Goal: Transaction & Acquisition: Obtain resource

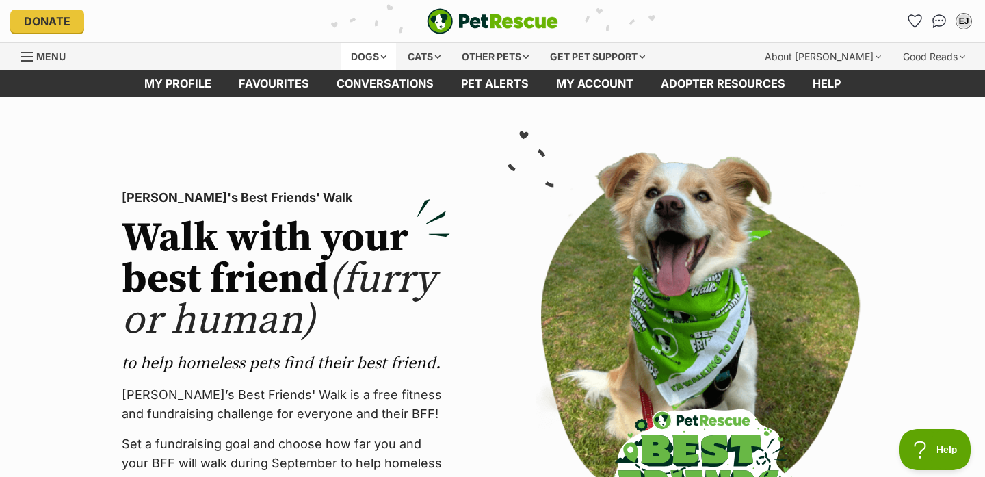
click at [381, 53] on div "Dogs" at bounding box center [368, 56] width 55 height 27
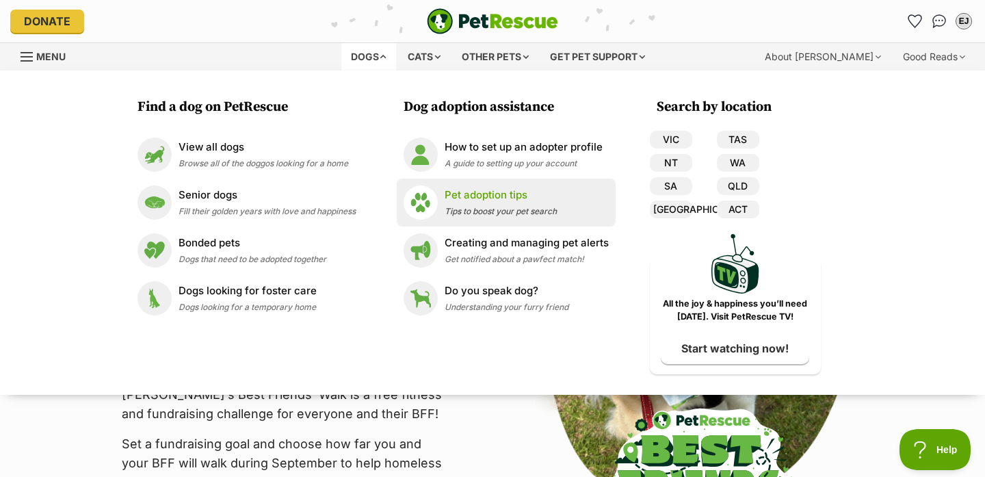
click at [438, 209] on img at bounding box center [420, 202] width 34 height 34
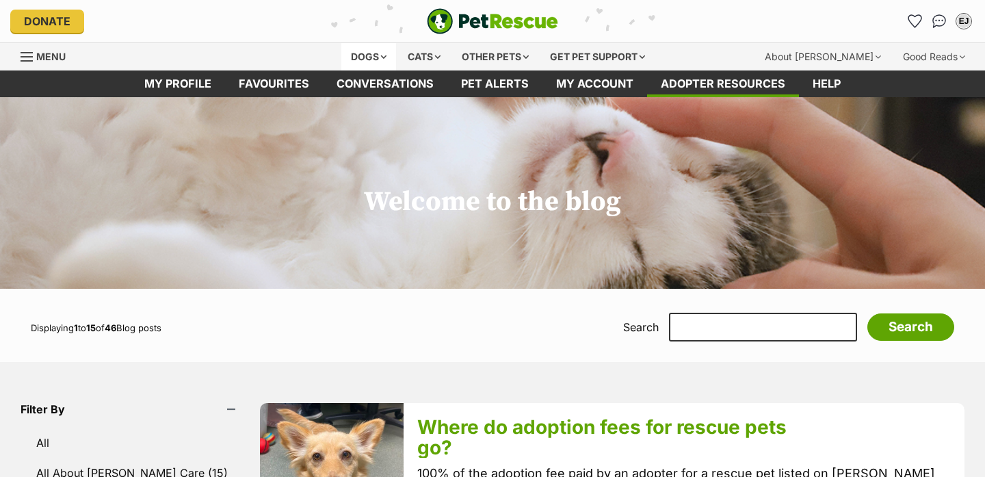
click at [367, 56] on div "Dogs" at bounding box center [368, 56] width 55 height 27
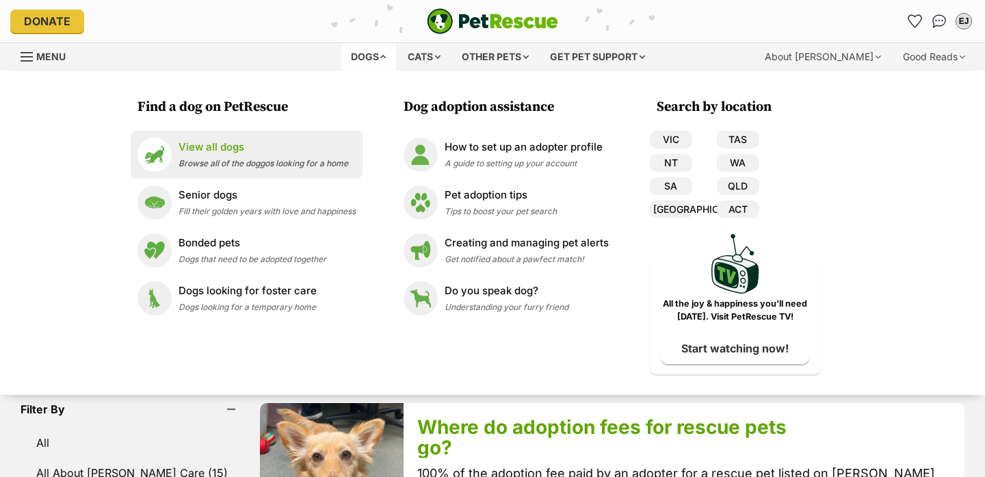
click at [239, 153] on p "View all dogs" at bounding box center [263, 148] width 170 height 16
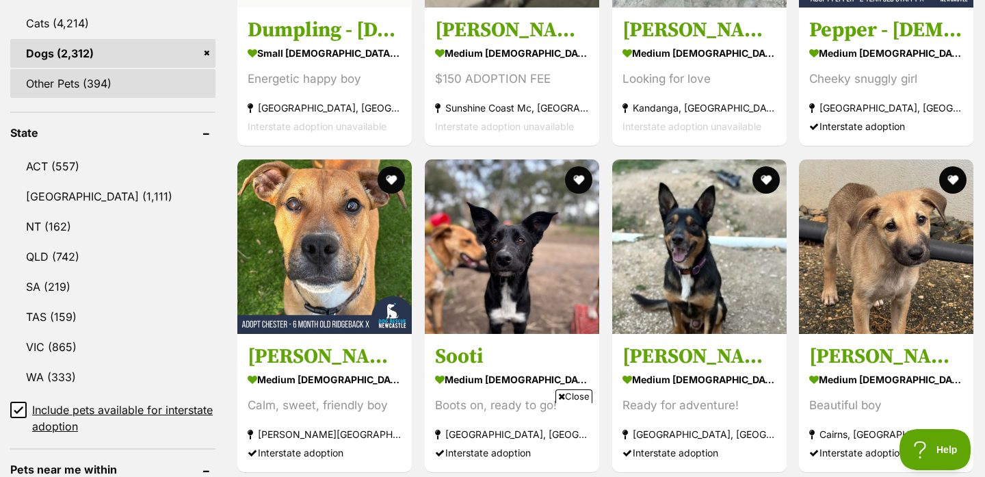
scroll to position [623, 0]
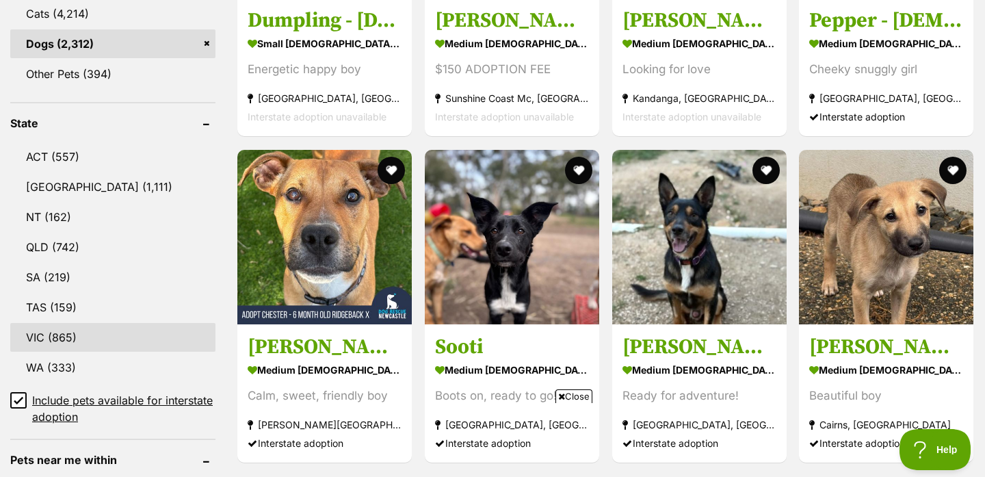
click at [105, 338] on link "VIC (865)" at bounding box center [112, 337] width 205 height 29
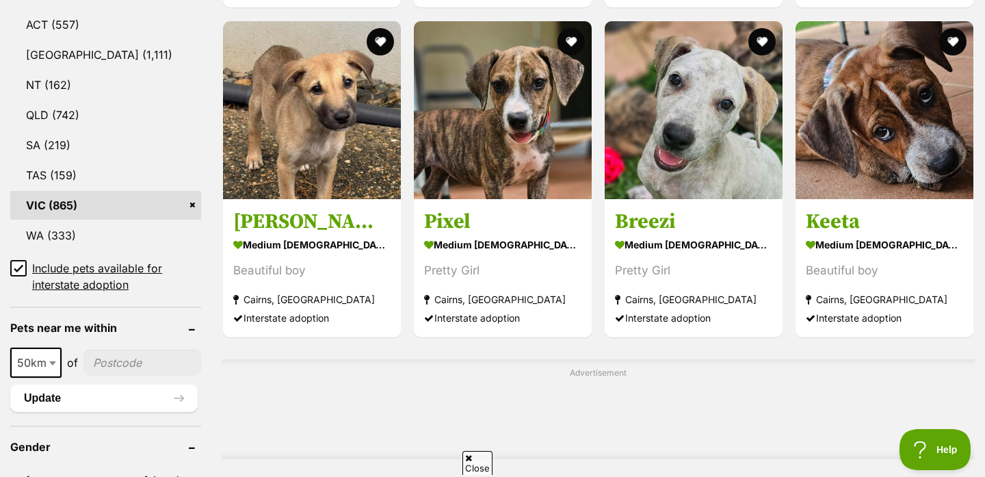
scroll to position [772, 0]
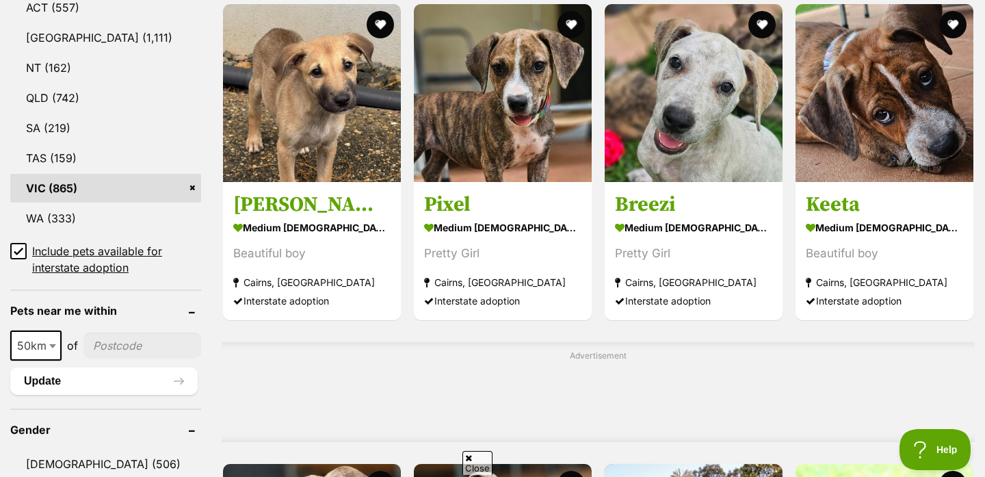
click at [20, 250] on icon at bounding box center [19, 251] width 10 height 10
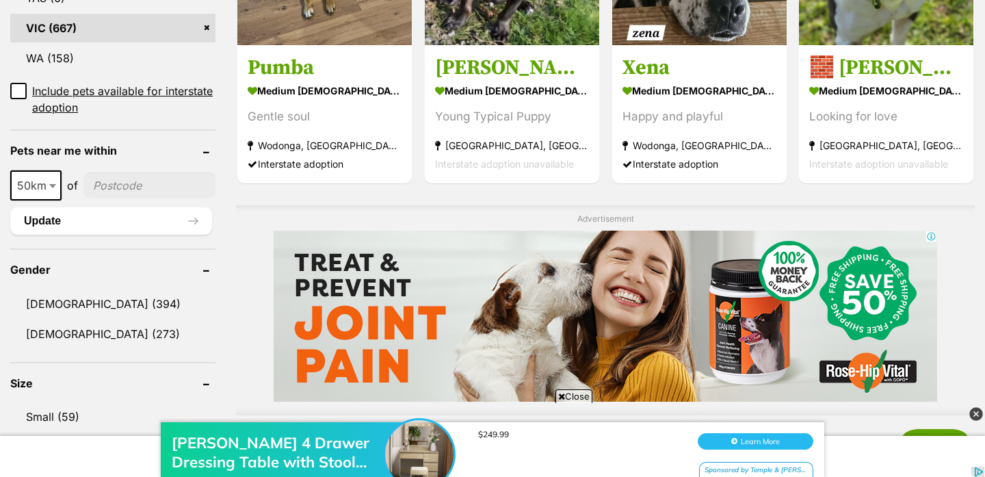
click at [104, 172] on input"] "postcode" at bounding box center [149, 185] width 132 height 26
type input"] "3156"
click at [133, 207] on button "Update" at bounding box center [111, 220] width 202 height 27
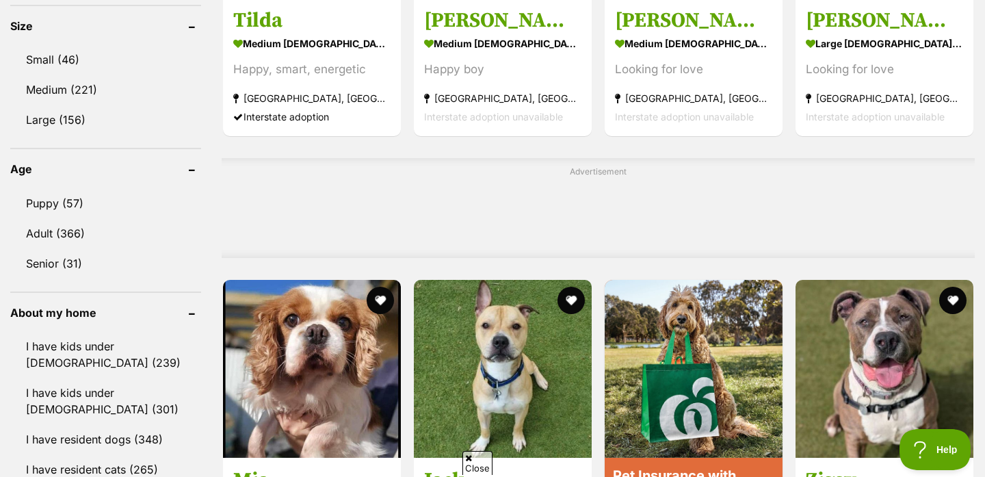
scroll to position [914, 0]
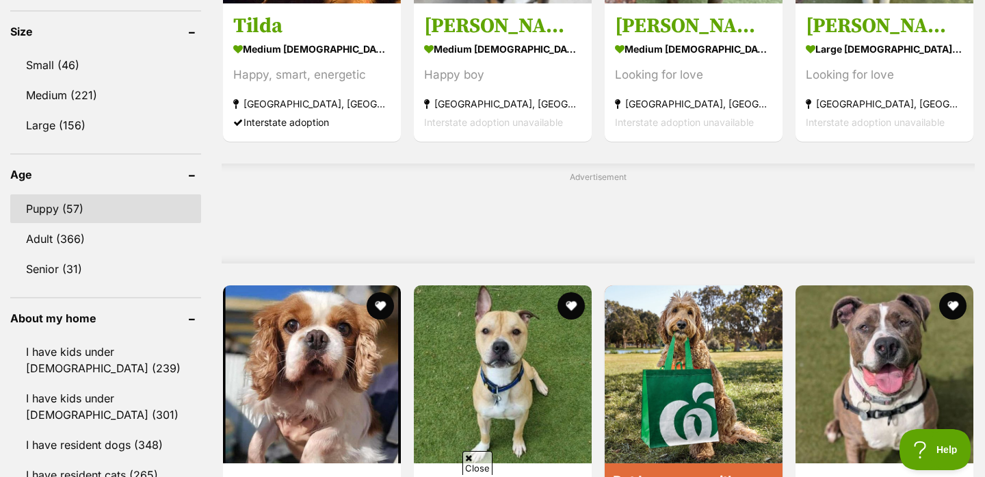
click at [114, 212] on link "Puppy (57)" at bounding box center [105, 208] width 191 height 29
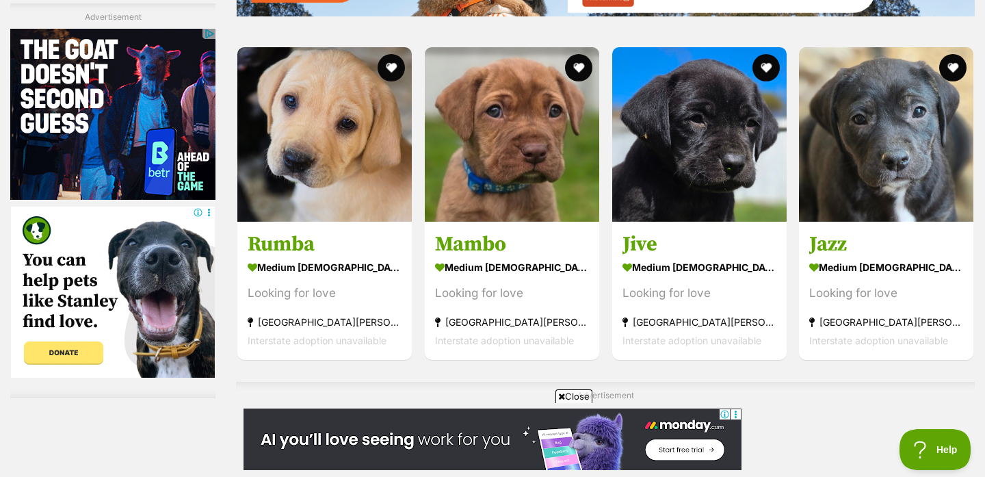
scroll to position [2090, 0]
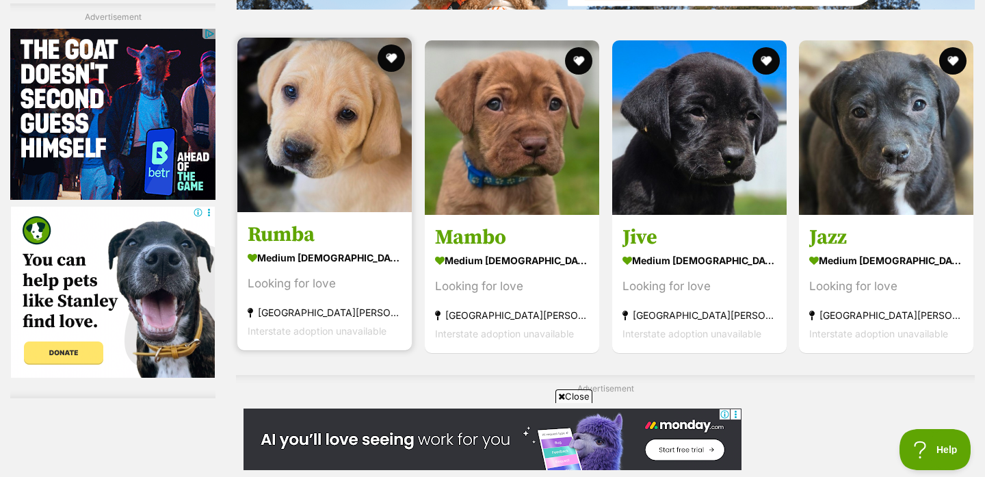
click at [343, 242] on h3 "Rumba" at bounding box center [325, 235] width 154 height 26
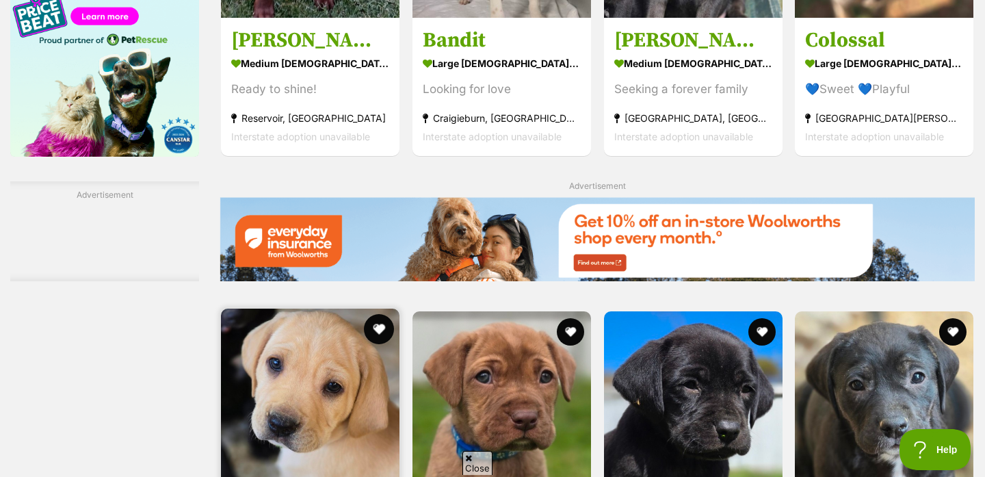
click at [381, 314] on button "favourite" at bounding box center [379, 329] width 30 height 30
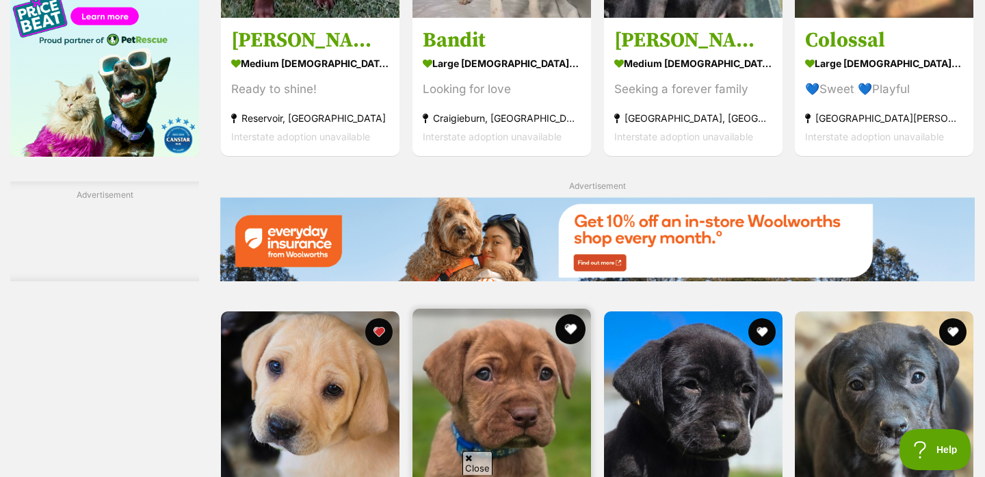
click at [568, 314] on button "favourite" at bounding box center [570, 329] width 30 height 30
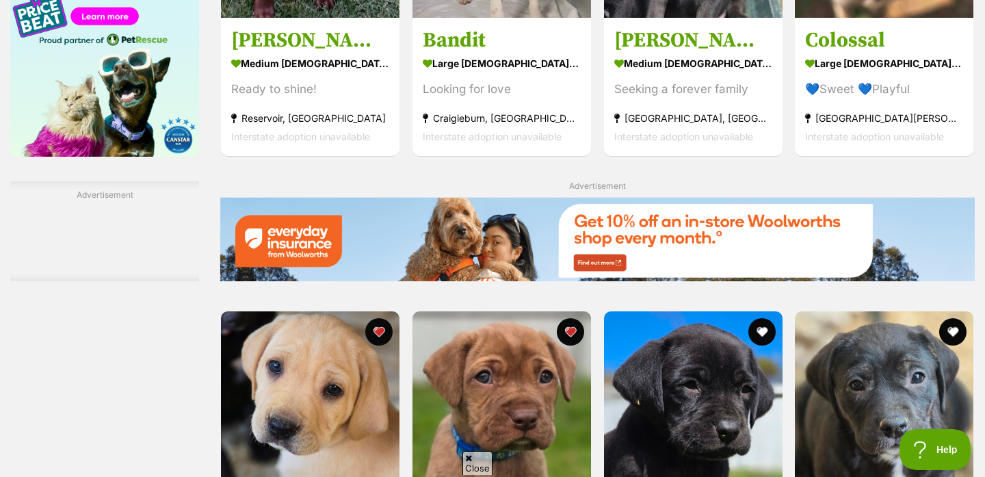
click at [760, 197] on img at bounding box center [597, 239] width 755 height 84
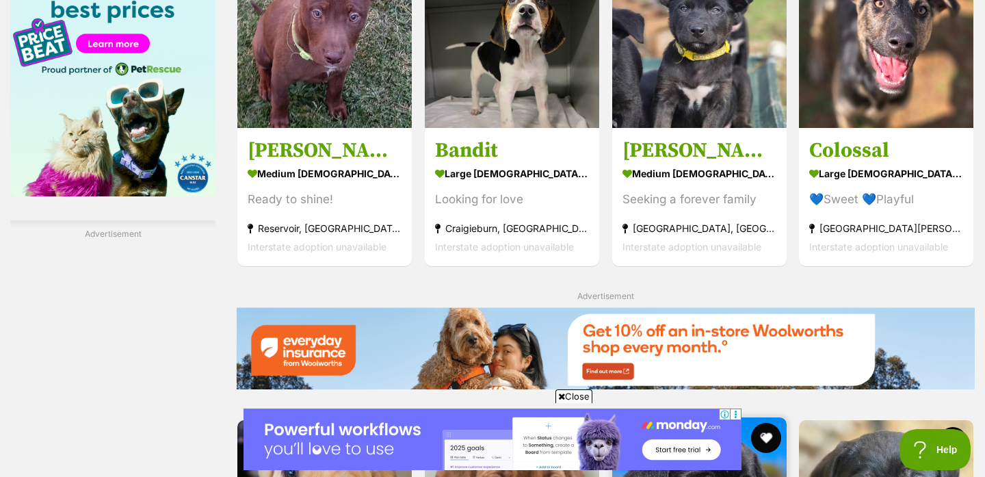
click at [769, 423] on button "favourite" at bounding box center [765, 438] width 30 height 30
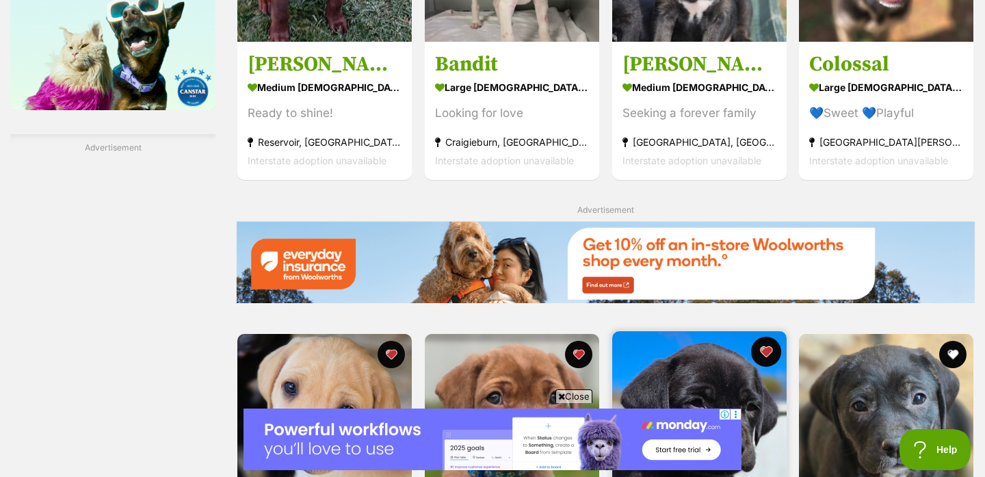
scroll to position [1798, 0]
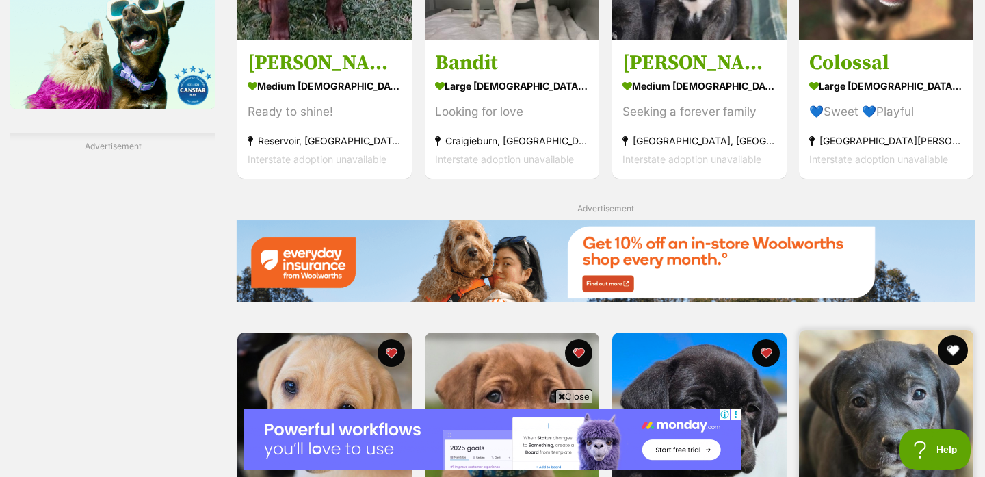
click at [947, 335] on button "favourite" at bounding box center [953, 350] width 30 height 30
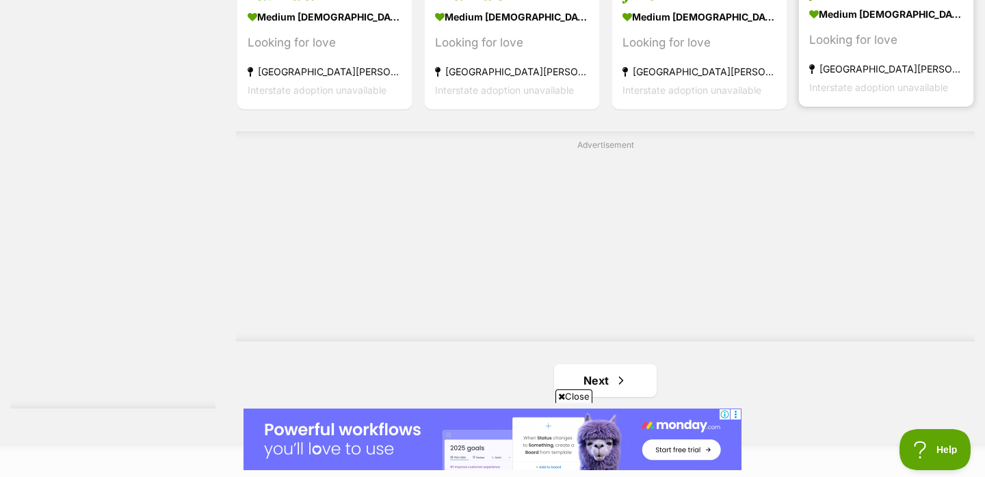
scroll to position [2367, 0]
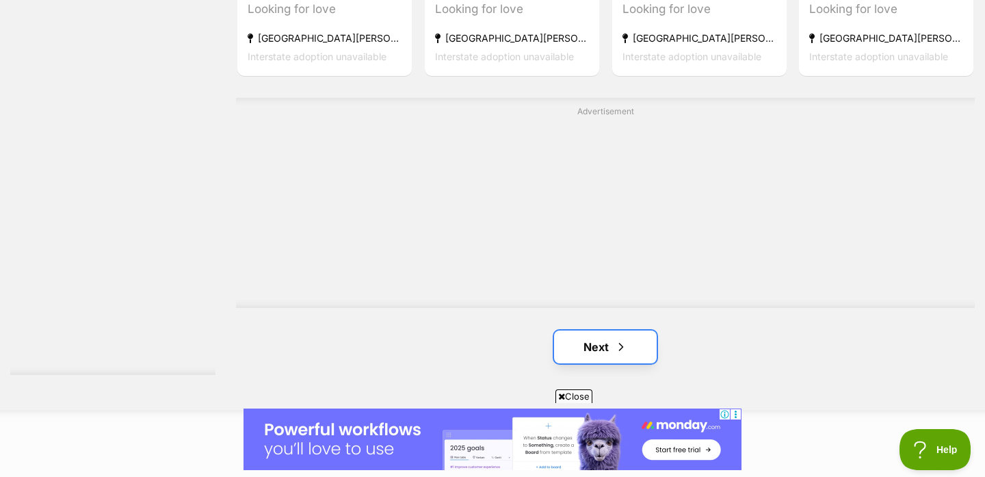
click at [618, 339] on span "Next page" at bounding box center [621, 347] width 14 height 16
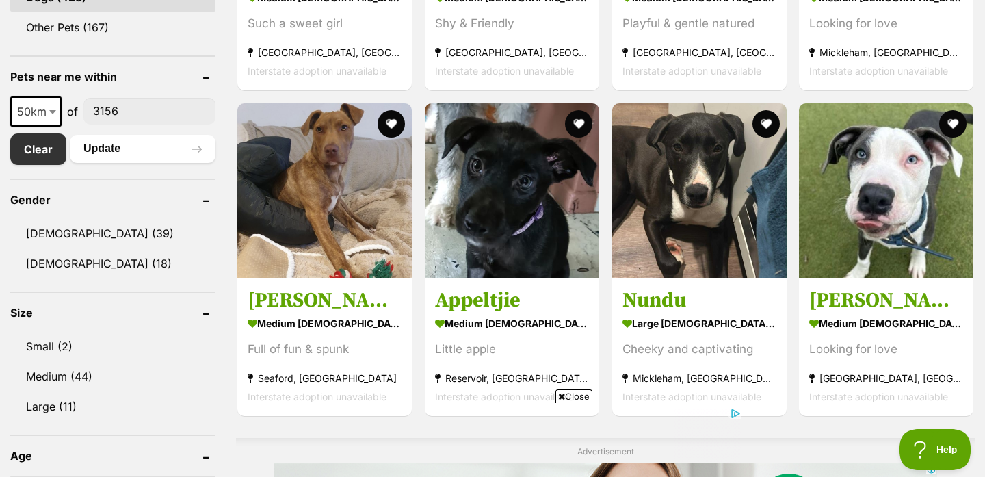
scroll to position [635, 0]
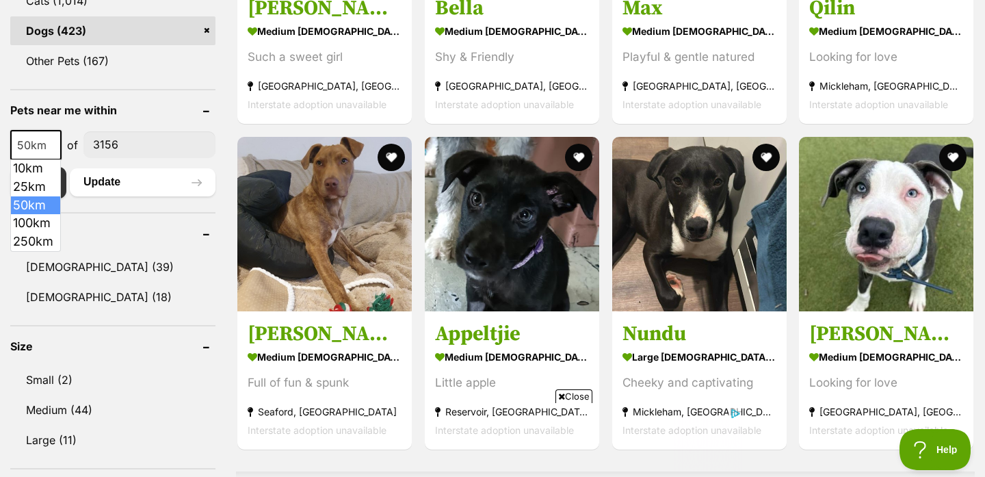
click at [53, 134] on span at bounding box center [54, 145] width 14 height 30
select select "10"
click at [120, 183] on button "Update" at bounding box center [143, 181] width 146 height 27
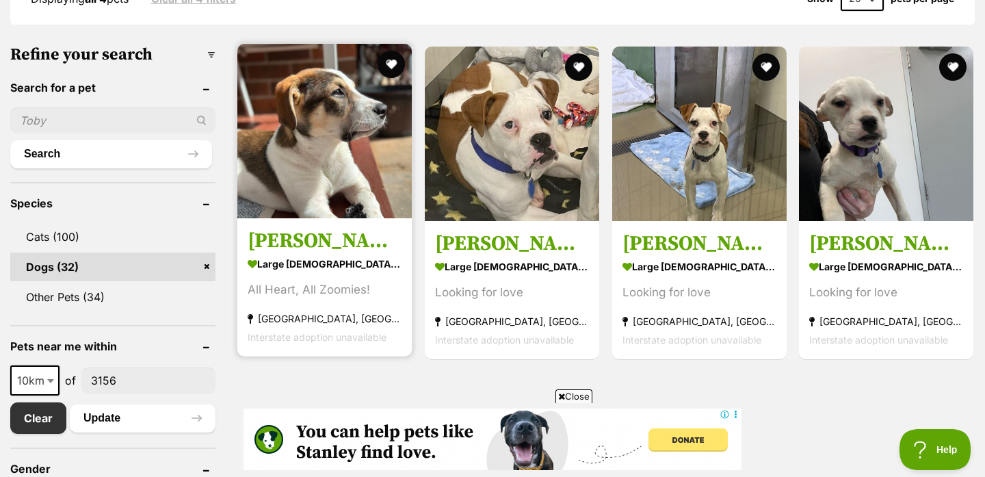
scroll to position [397, 0]
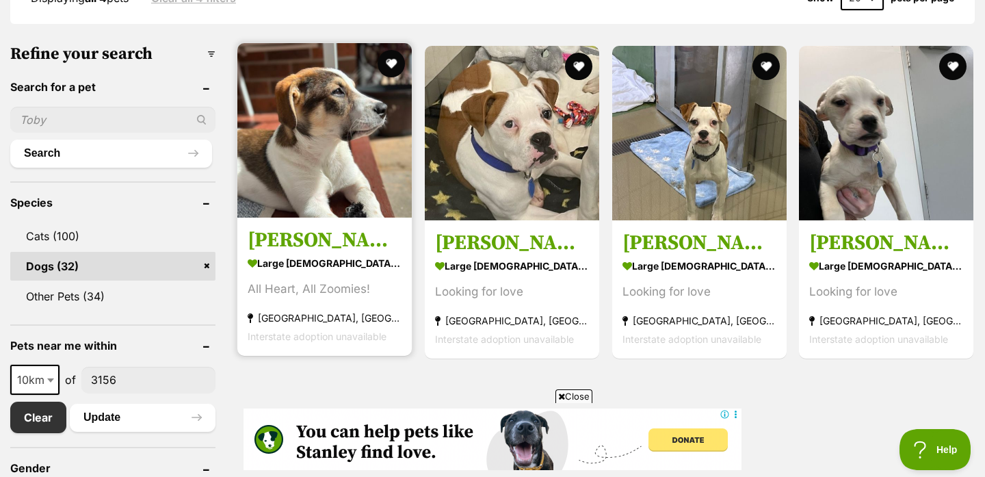
click at [306, 194] on img at bounding box center [324, 130] width 174 height 174
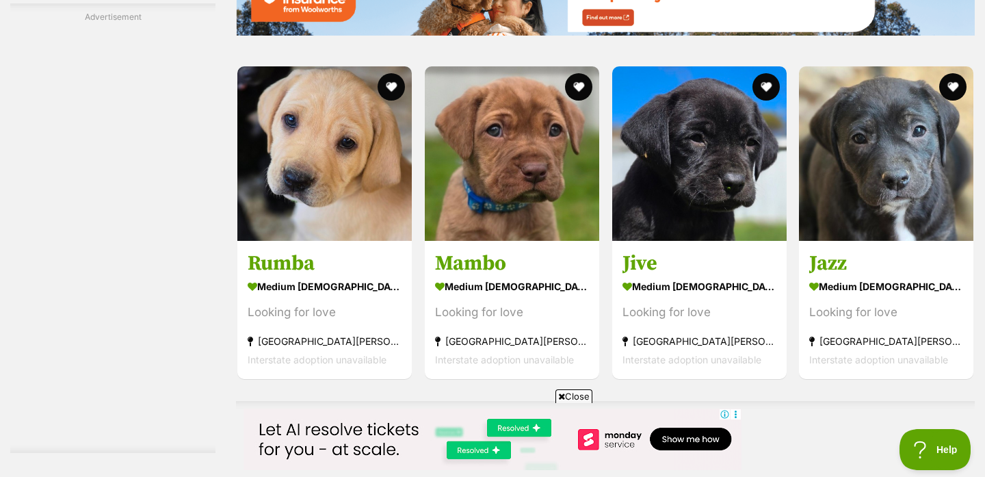
scroll to position [2065, 0]
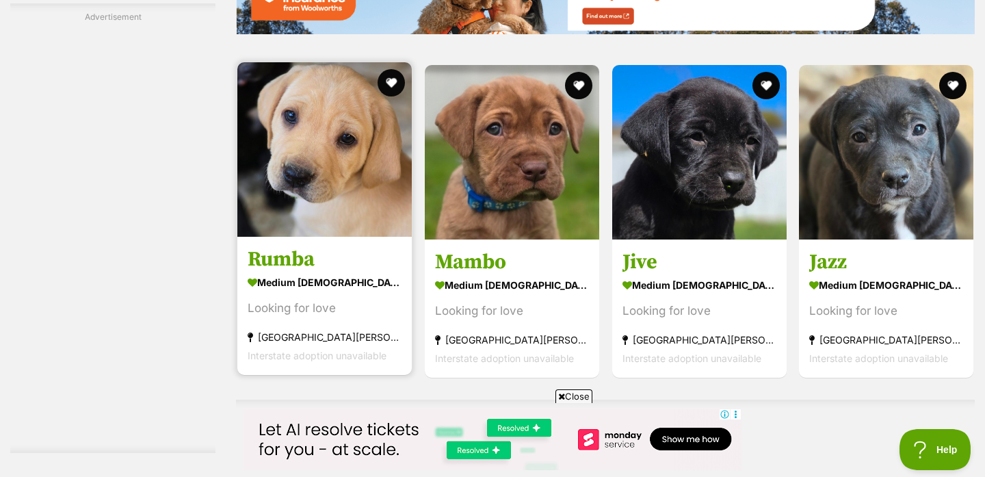
click at [352, 220] on img at bounding box center [324, 149] width 174 height 174
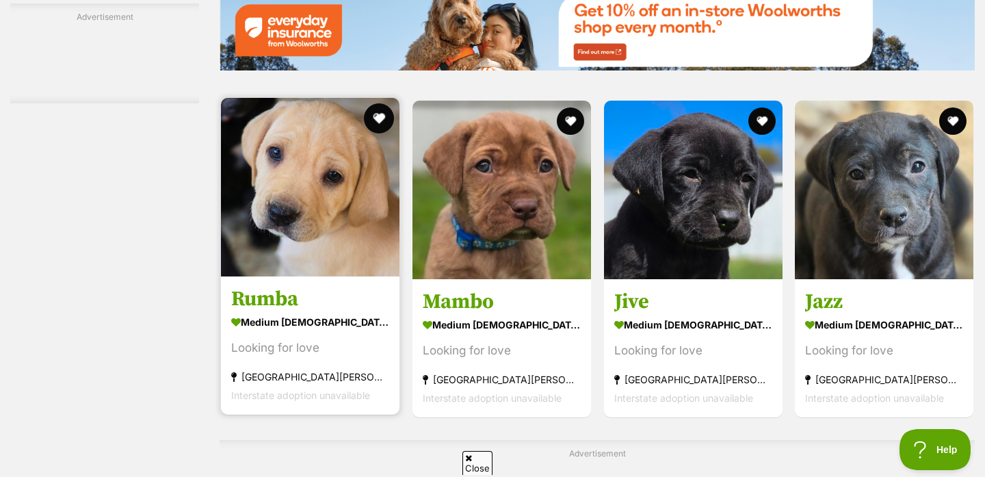
click at [375, 117] on button "favourite" at bounding box center [379, 118] width 30 height 30
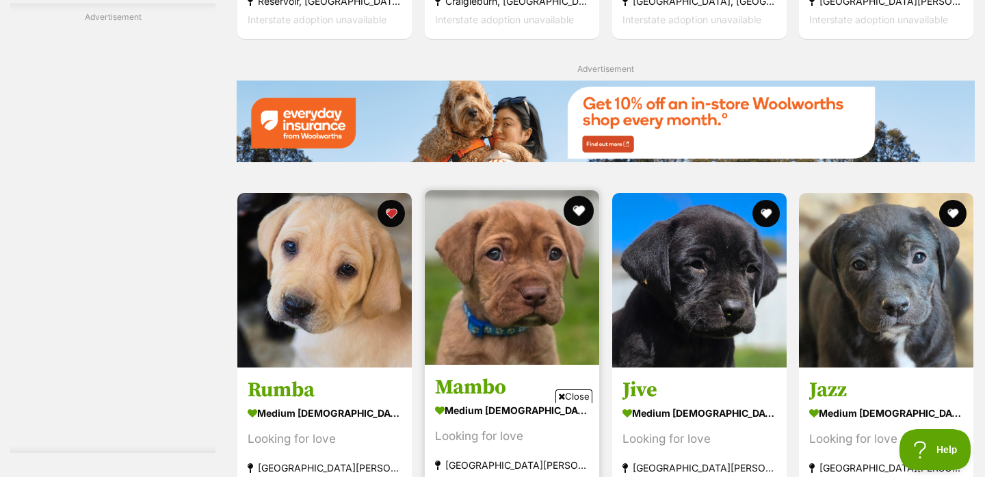
click at [571, 115] on img at bounding box center [605, 121] width 739 height 82
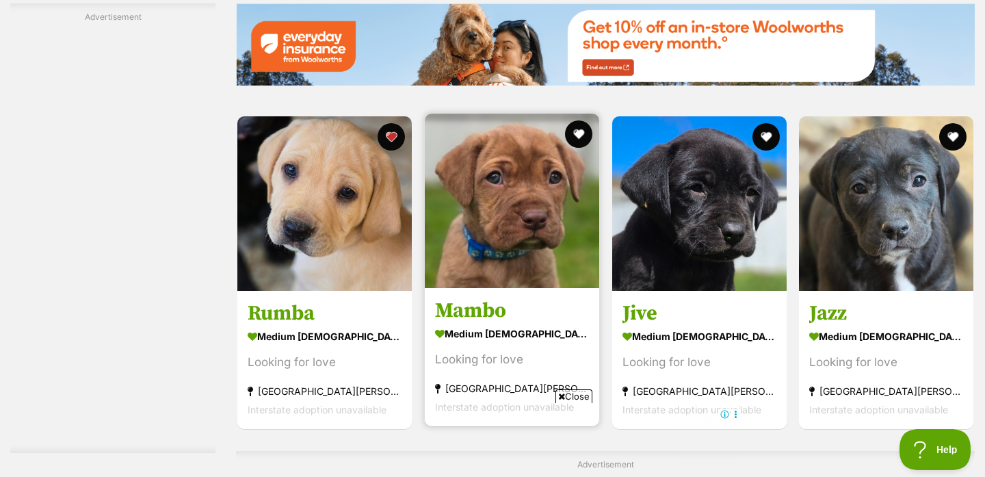
scroll to position [2021, 0]
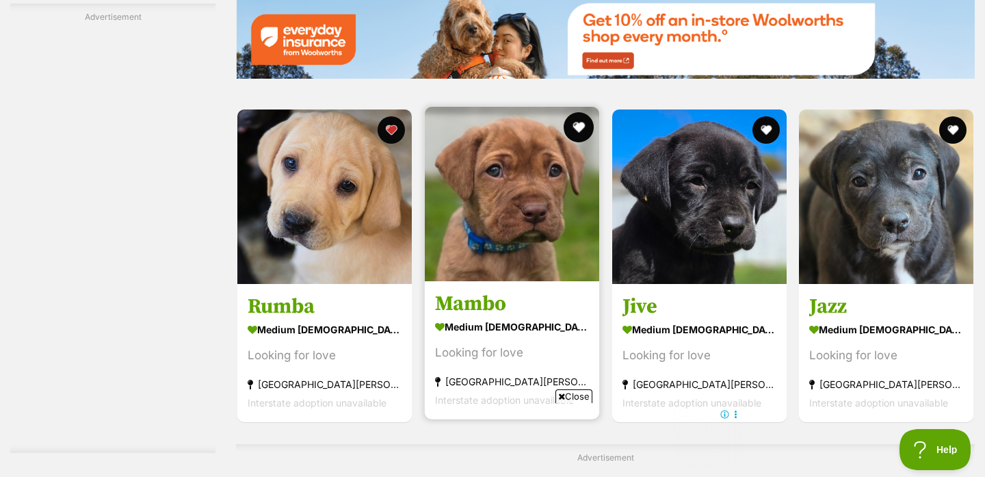
click at [582, 129] on button "favourite" at bounding box center [579, 127] width 30 height 30
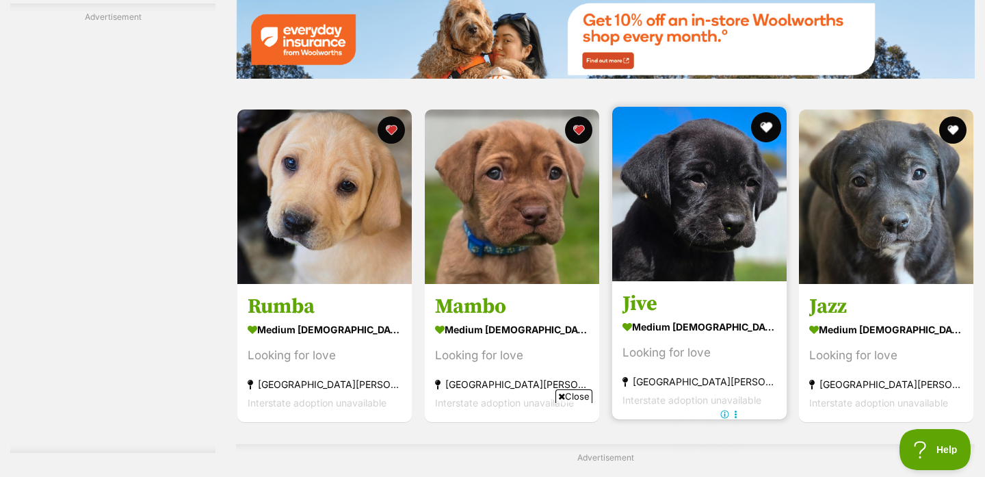
click at [765, 133] on button "favourite" at bounding box center [765, 127] width 30 height 30
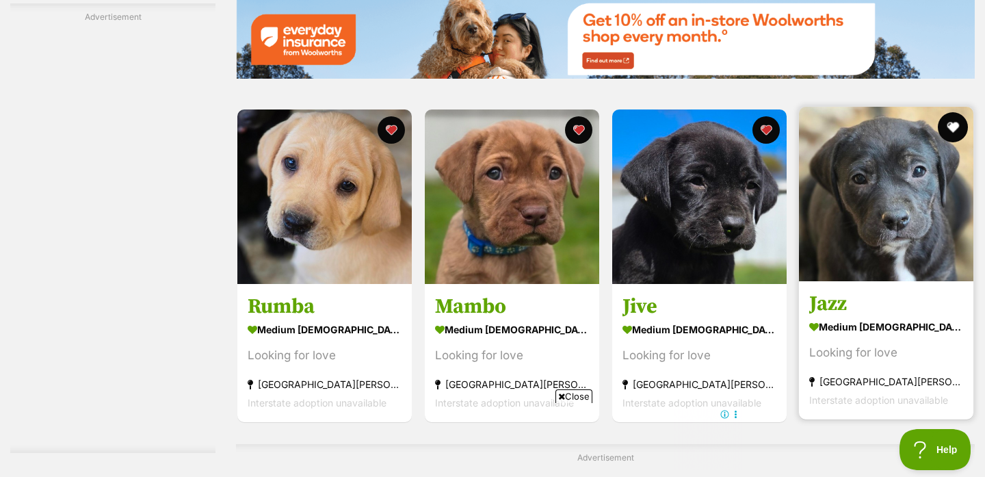
click at [946, 129] on button "favourite" at bounding box center [953, 127] width 30 height 30
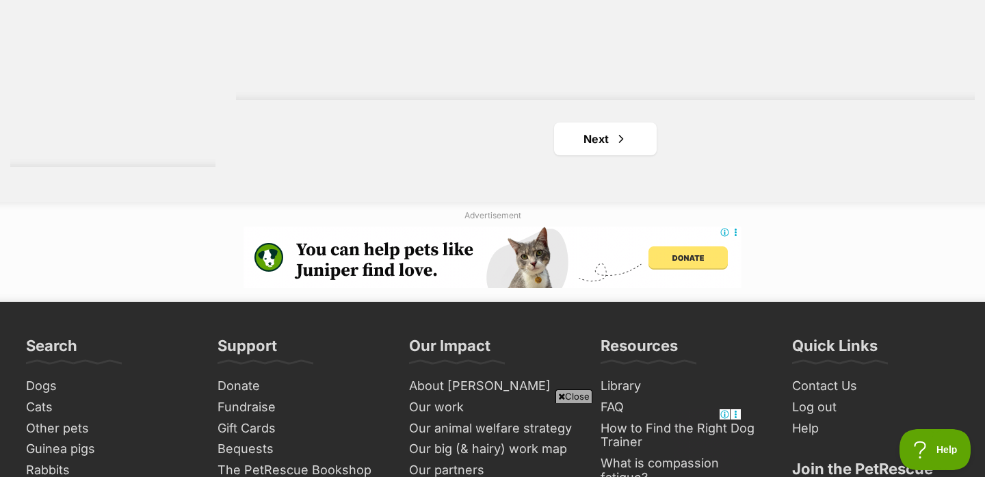
scroll to position [2584, 0]
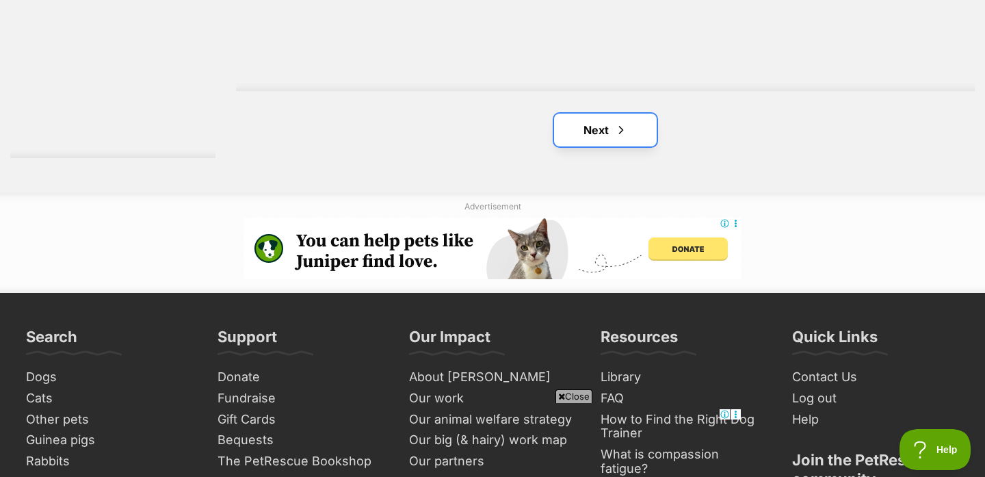
click at [646, 136] on link "Next" at bounding box center [605, 130] width 103 height 33
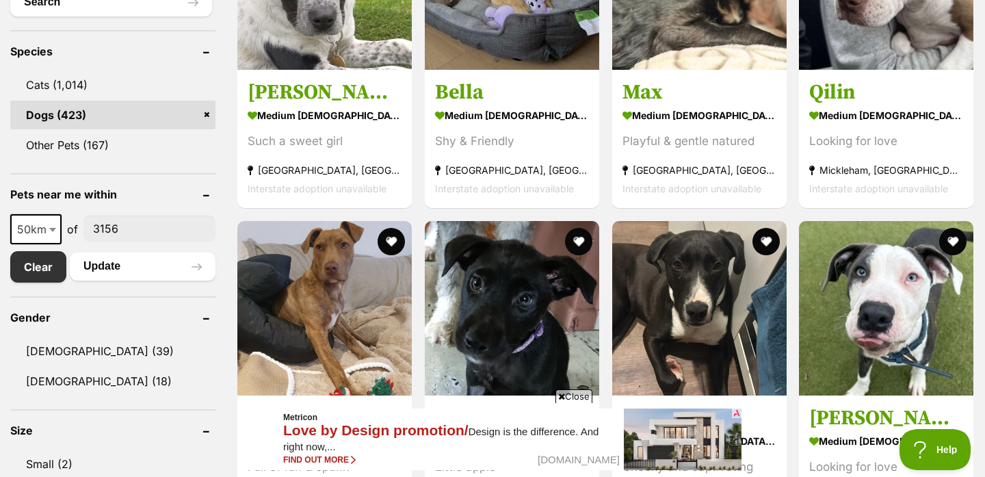
click at [53, 239] on span at bounding box center [54, 229] width 14 height 30
select select "10"
click at [123, 263] on button "Update" at bounding box center [143, 265] width 146 height 27
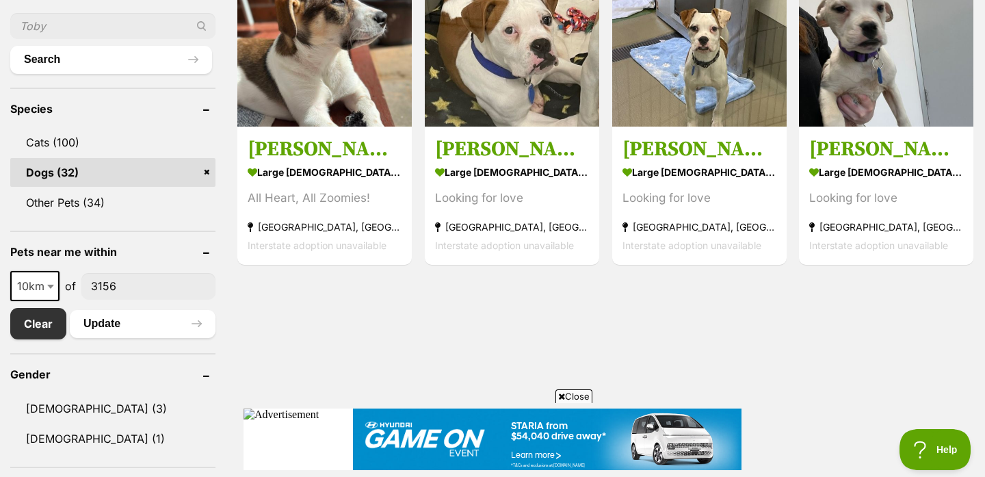
click at [47, 287] on b at bounding box center [50, 286] width 7 height 4
select select "25"
click at [102, 326] on button "Update" at bounding box center [143, 323] width 146 height 27
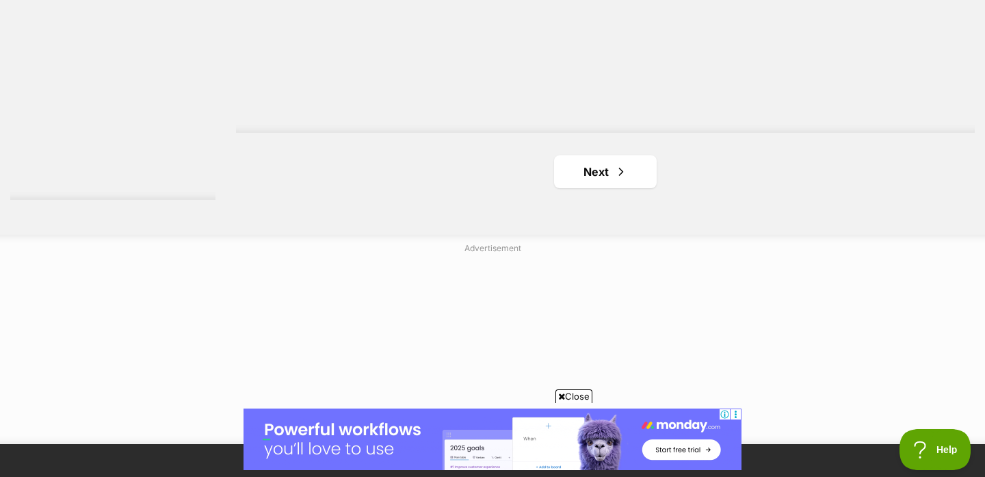
scroll to position [2547, 0]
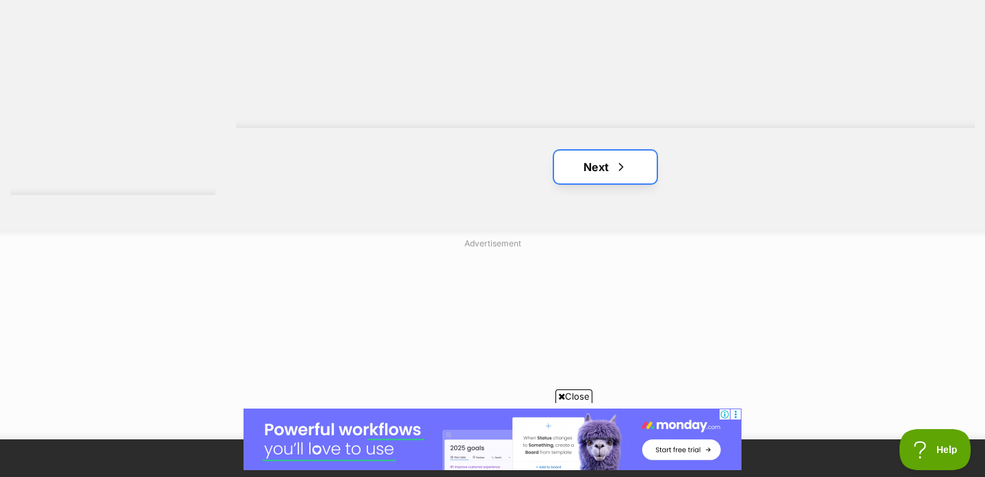
click at [602, 158] on link "Next" at bounding box center [605, 166] width 103 height 33
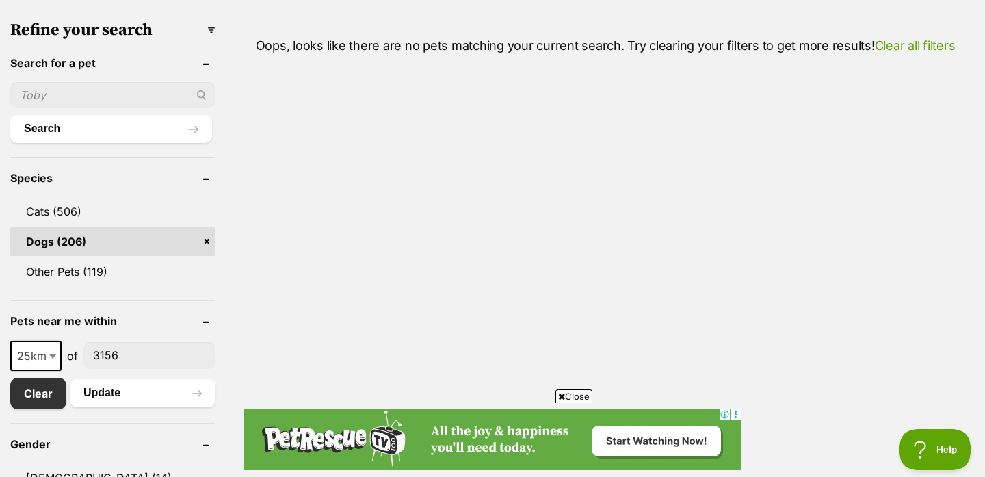
scroll to position [505, 0]
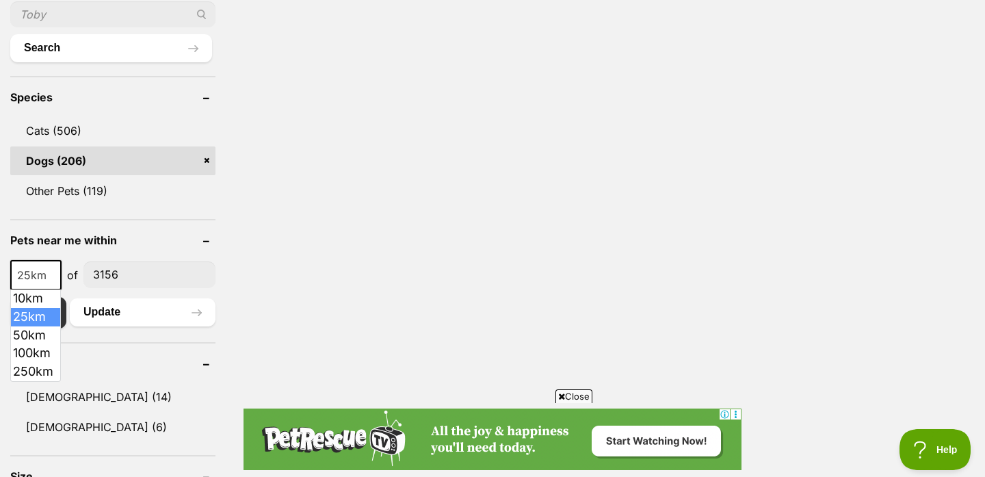
click at [55, 280] on span at bounding box center [54, 275] width 14 height 30
select select "50"
click at [109, 315] on button "Update" at bounding box center [143, 311] width 146 height 27
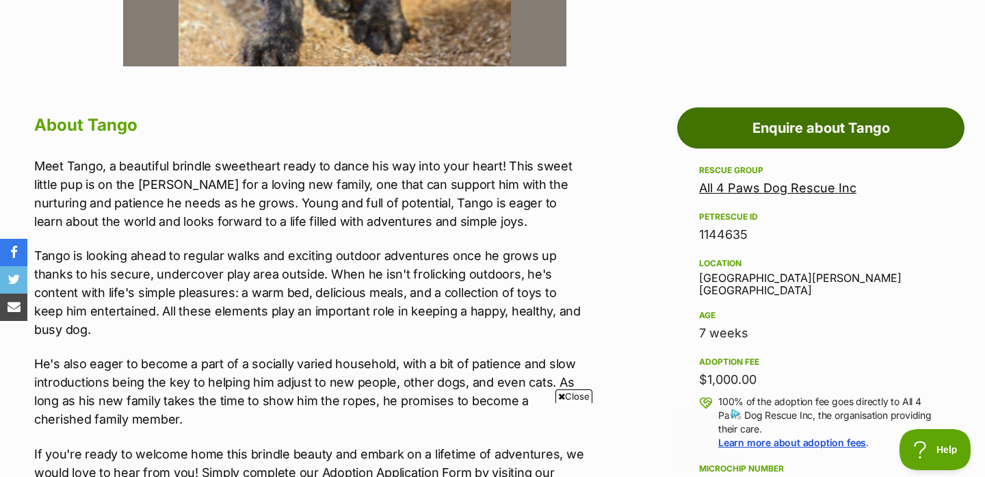
scroll to position [658, 0]
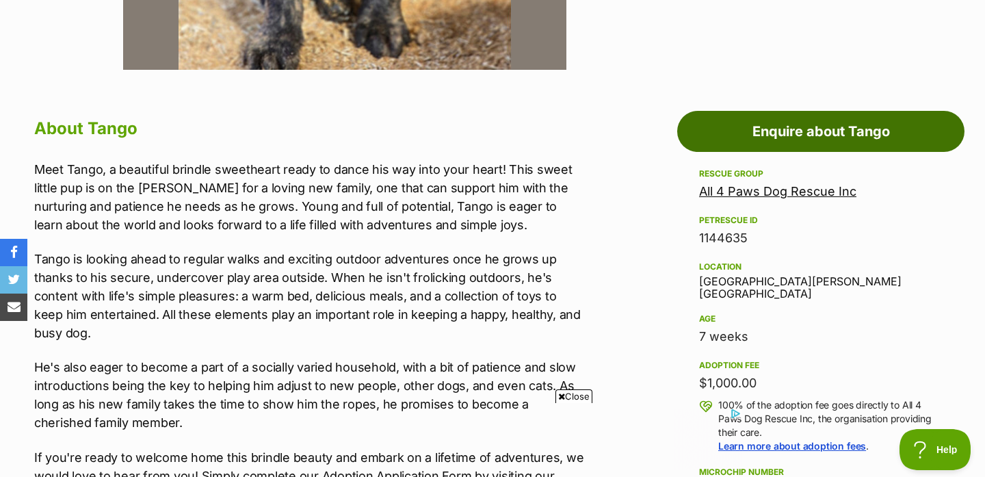
click at [747, 137] on link "Enquire about Tango" at bounding box center [820, 131] width 287 height 41
